Goal: Find specific page/section: Find specific page/section

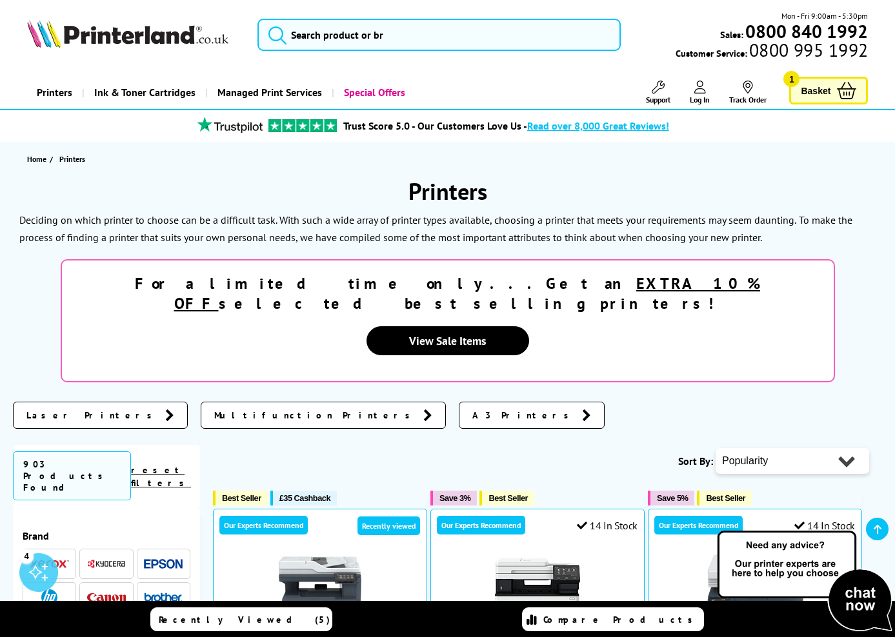
scroll to position [258, 0]
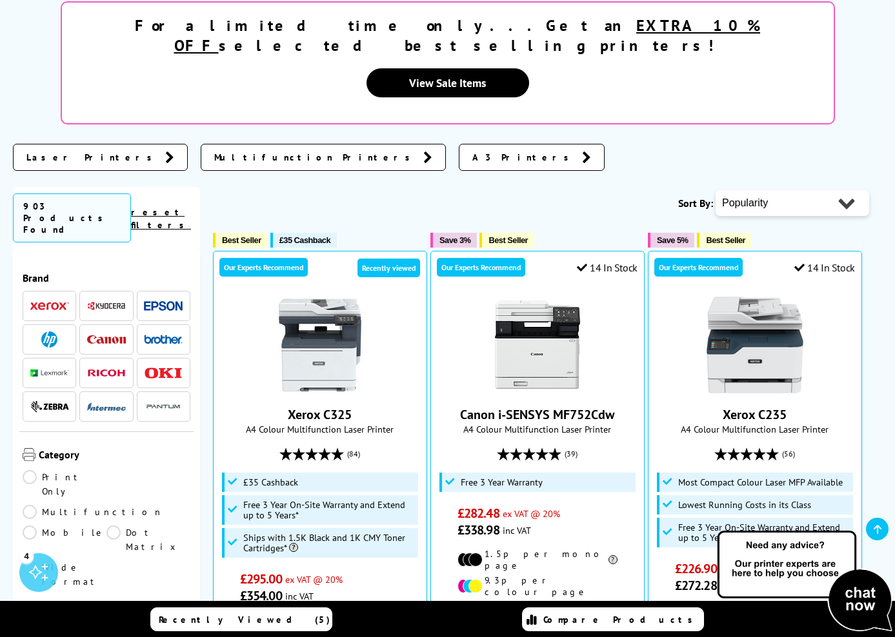
click at [28, 470] on link "Print Only" at bounding box center [65, 484] width 84 height 28
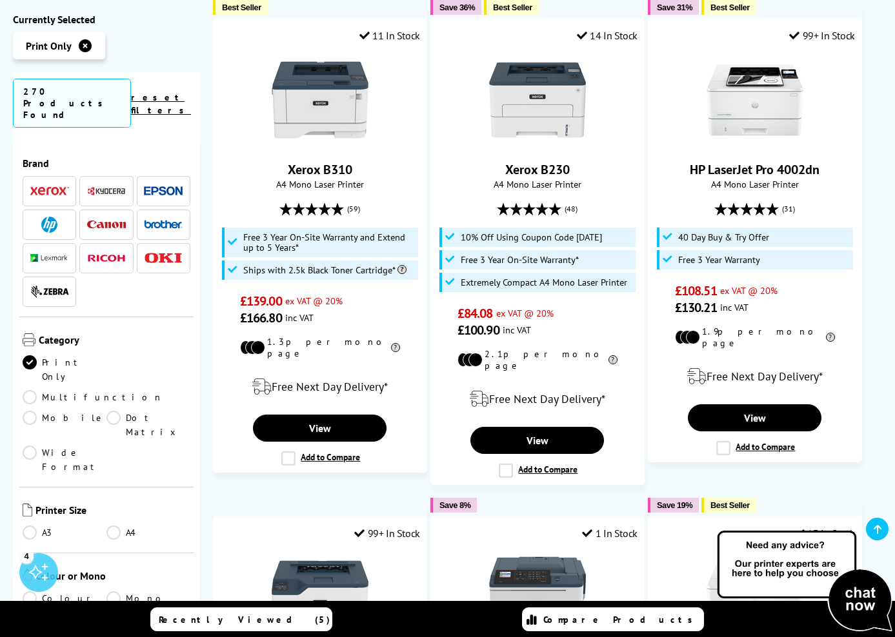
click at [111, 526] on link "A4" at bounding box center [148, 533] width 84 height 14
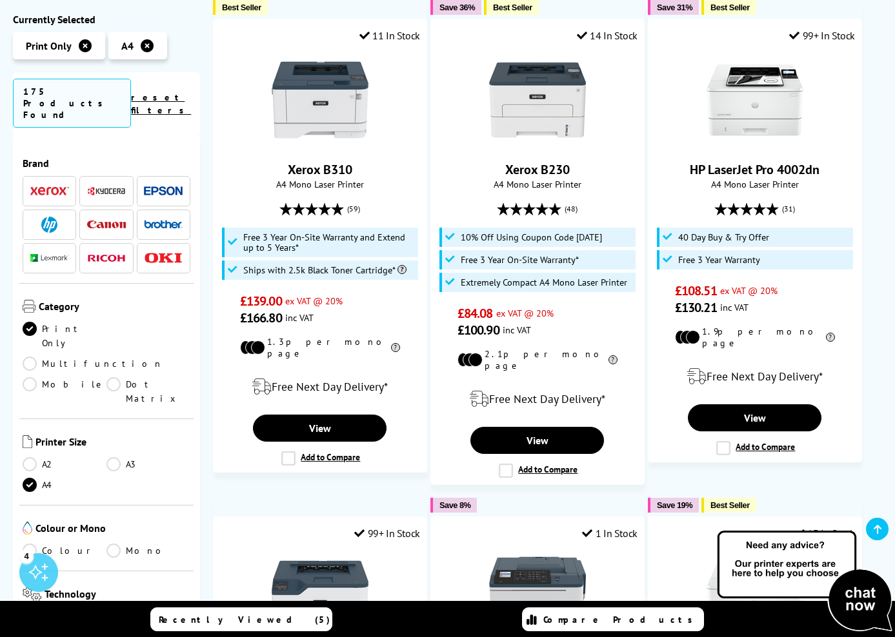
click at [110, 544] on link "Mono" at bounding box center [148, 551] width 84 height 14
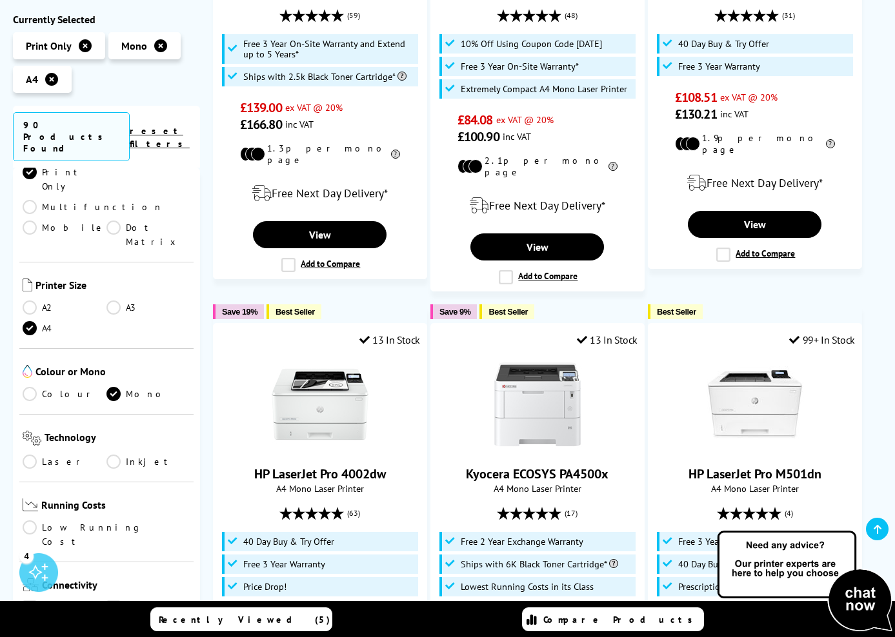
scroll to position [193, 0]
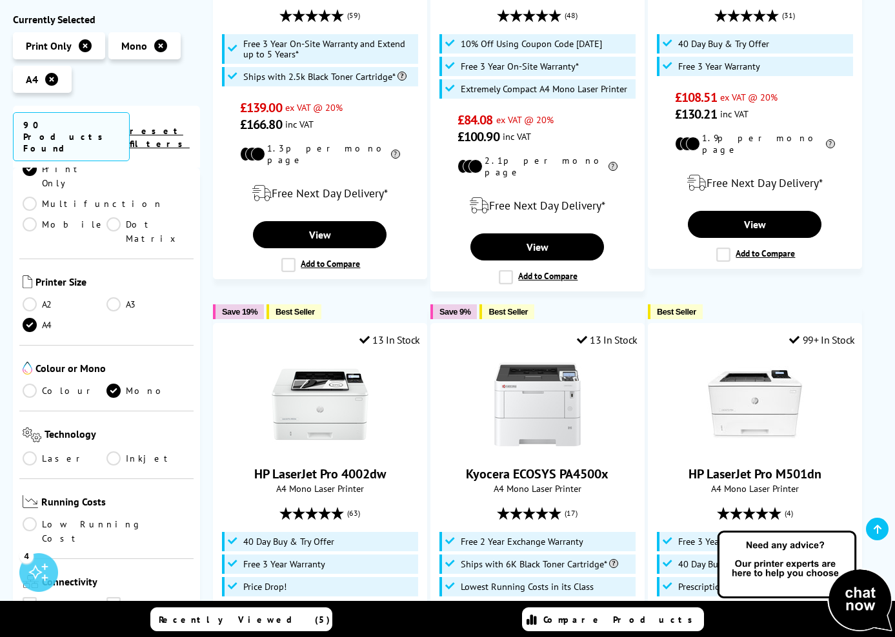
click at [26, 451] on link "Laser" at bounding box center [65, 458] width 84 height 14
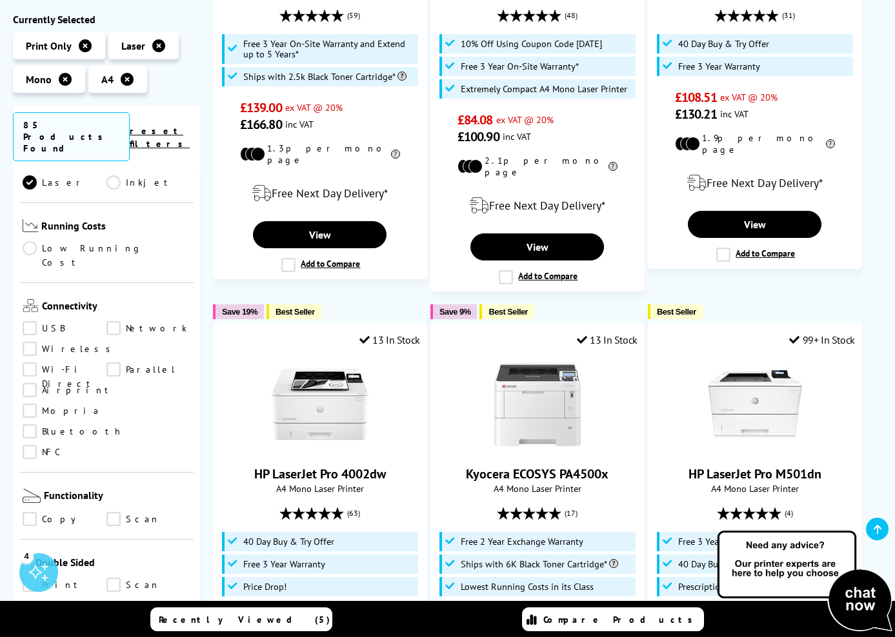
scroll to position [451, 0]
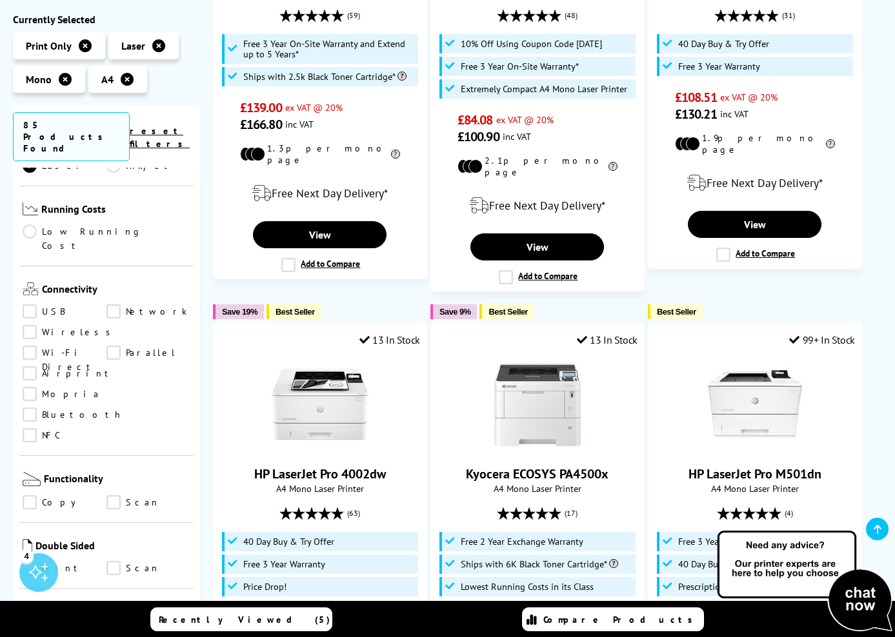
click at [31, 562] on link "Print" at bounding box center [65, 569] width 84 height 14
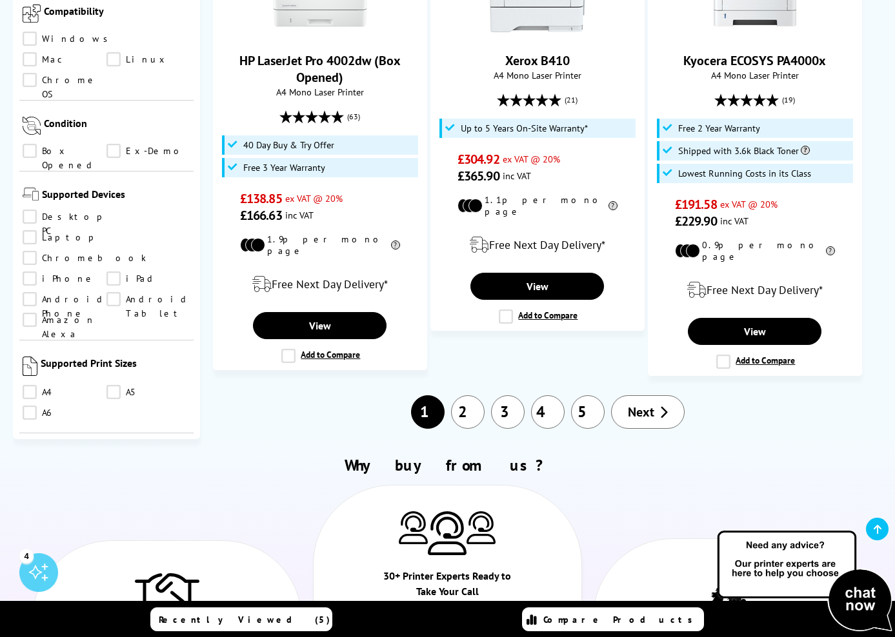
scroll to position [1870, 0]
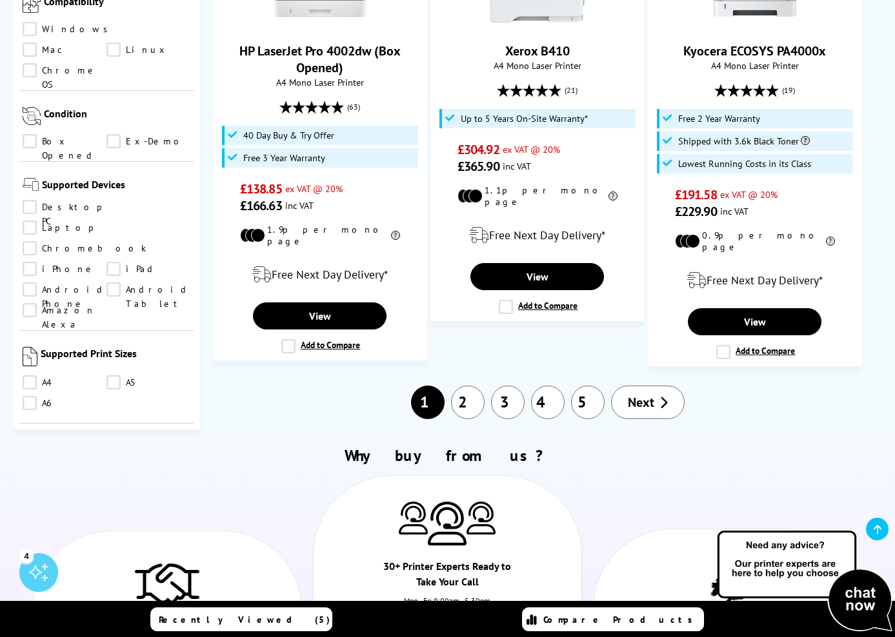
click at [459, 386] on link "2" at bounding box center [468, 403] width 34 height 34
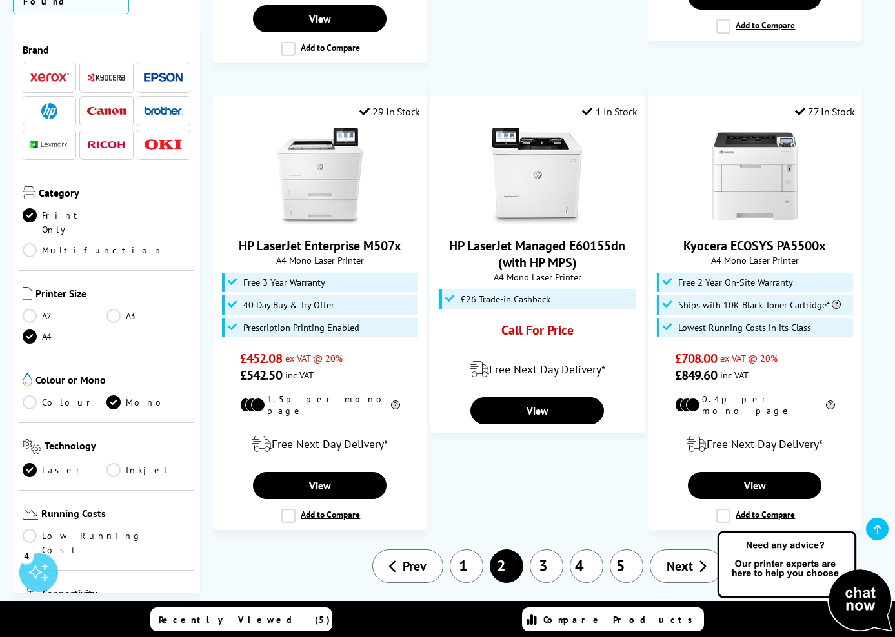
scroll to position [1548, 0]
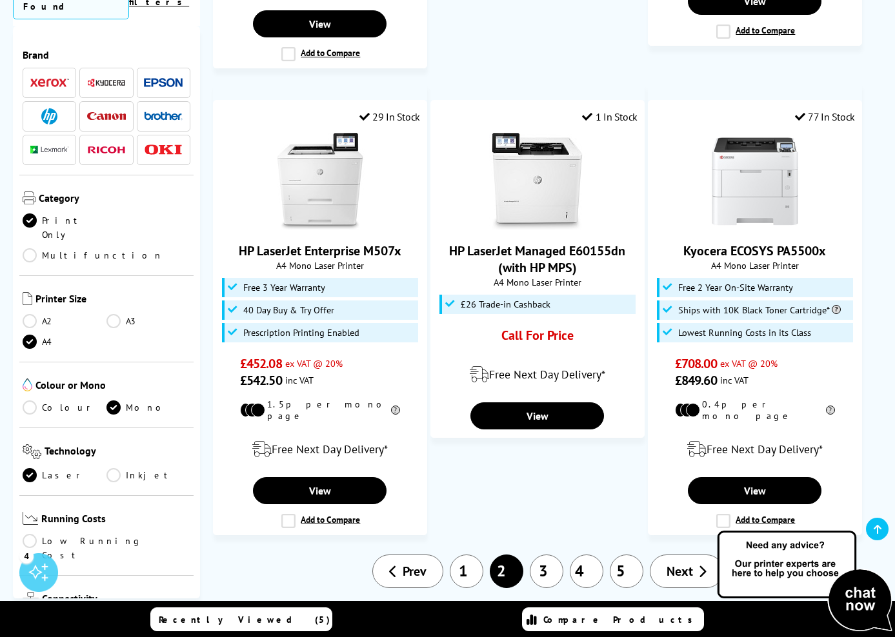
click at [544, 555] on link "3" at bounding box center [546, 572] width 34 height 34
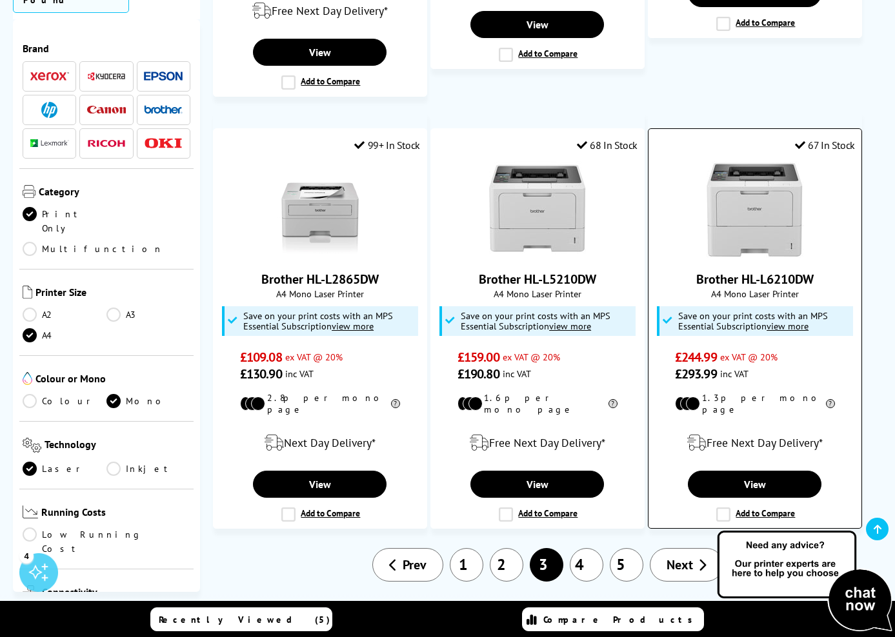
scroll to position [1548, 0]
